Goal: Use online tool/utility

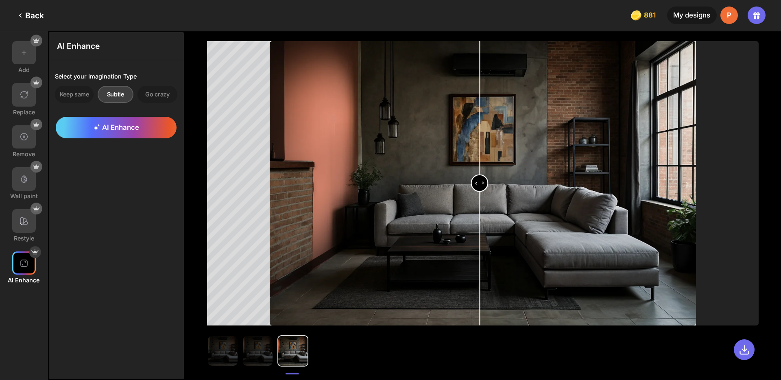
drag, startPoint x: 0, startPoint y: 0, endPoint x: 480, endPoint y: -48, distance: 482.0
click at [480, 42] on input "range" at bounding box center [483, 184] width 425 height 284
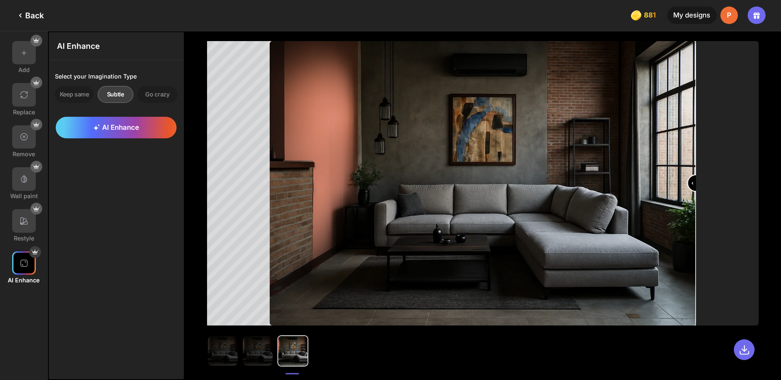
drag, startPoint x: 480, startPoint y: 185, endPoint x: 700, endPoint y: 229, distance: 224.4
type input "***"
click at [696, 229] on input "range" at bounding box center [483, 184] width 425 height 284
click at [216, 351] on img at bounding box center [223, 351] width 30 height 30
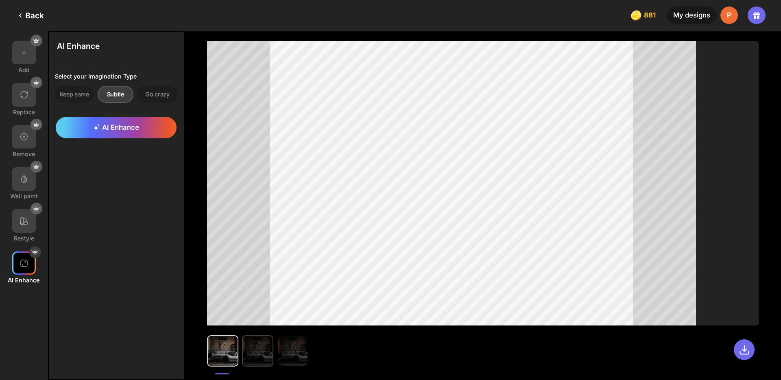
click at [253, 355] on img at bounding box center [258, 351] width 30 height 30
click at [224, 356] on img at bounding box center [223, 351] width 30 height 30
click at [251, 353] on img at bounding box center [258, 351] width 30 height 30
click at [228, 350] on img at bounding box center [223, 351] width 30 height 30
click at [257, 349] on img at bounding box center [258, 351] width 30 height 30
